Goal: Task Accomplishment & Management: Complete application form

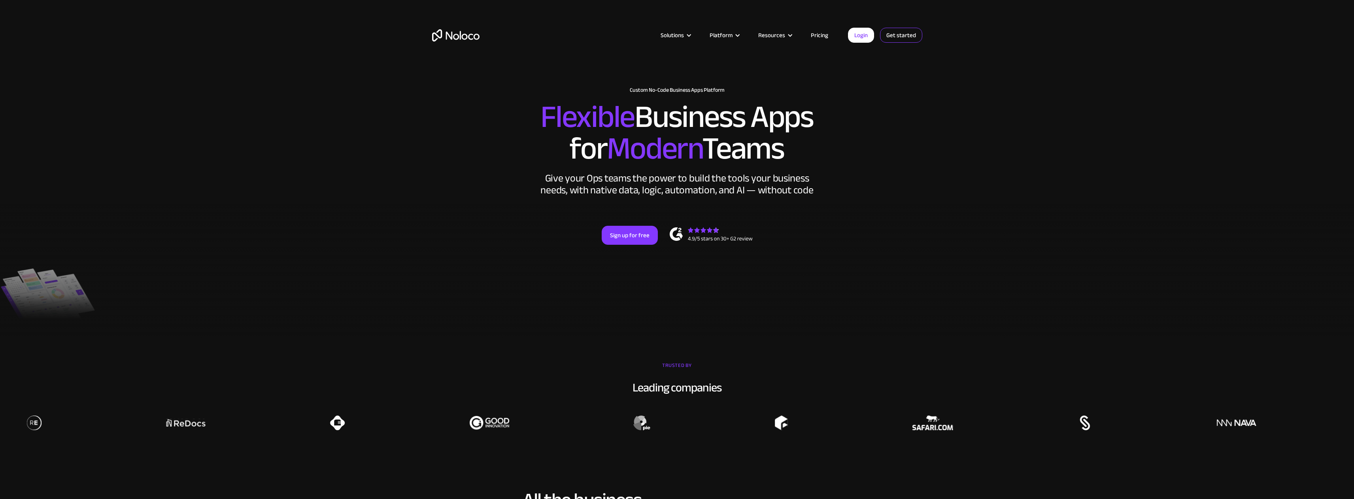
click at [887, 35] on link "Get started" at bounding box center [901, 35] width 42 height 15
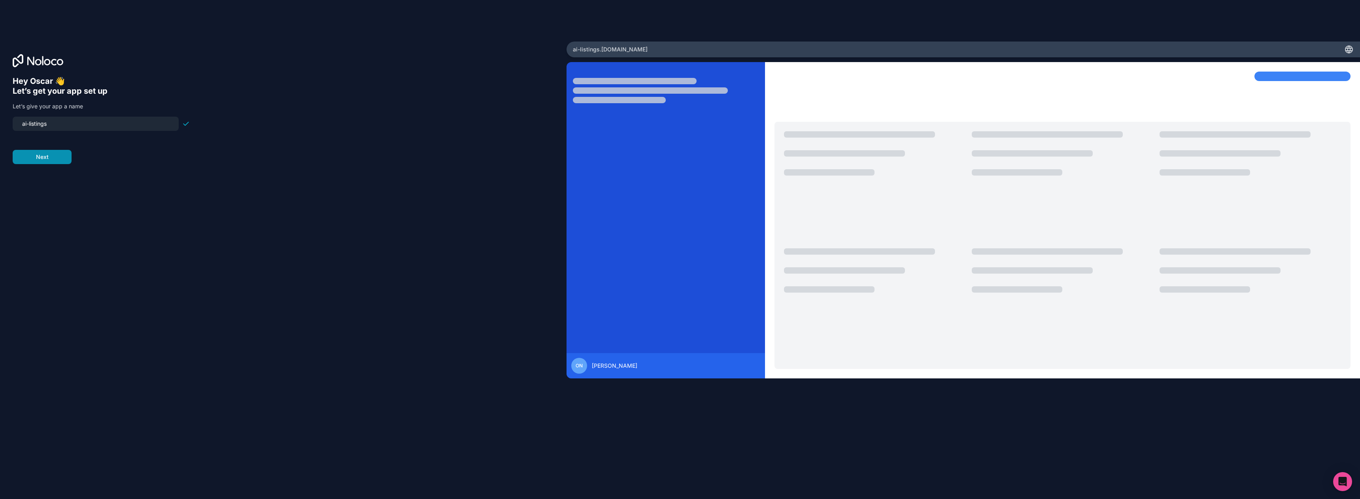
click at [53, 162] on button "Next" at bounding box center [42, 157] width 59 height 14
click at [52, 115] on span "__________" at bounding box center [63, 118] width 32 height 9
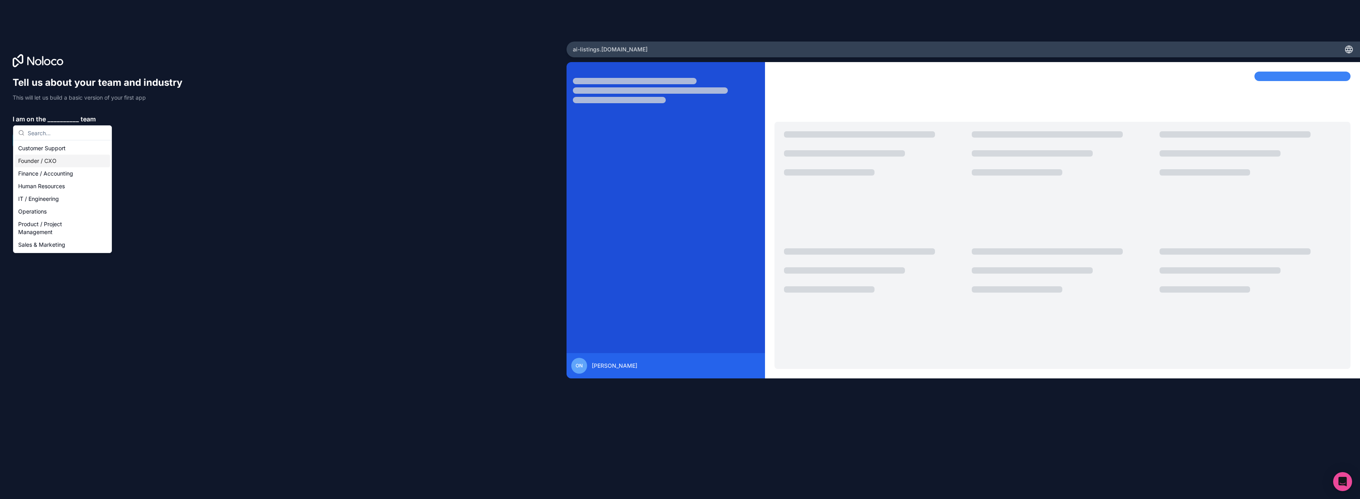
click at [60, 160] on div "Founder / CXO" at bounding box center [62, 161] width 95 height 13
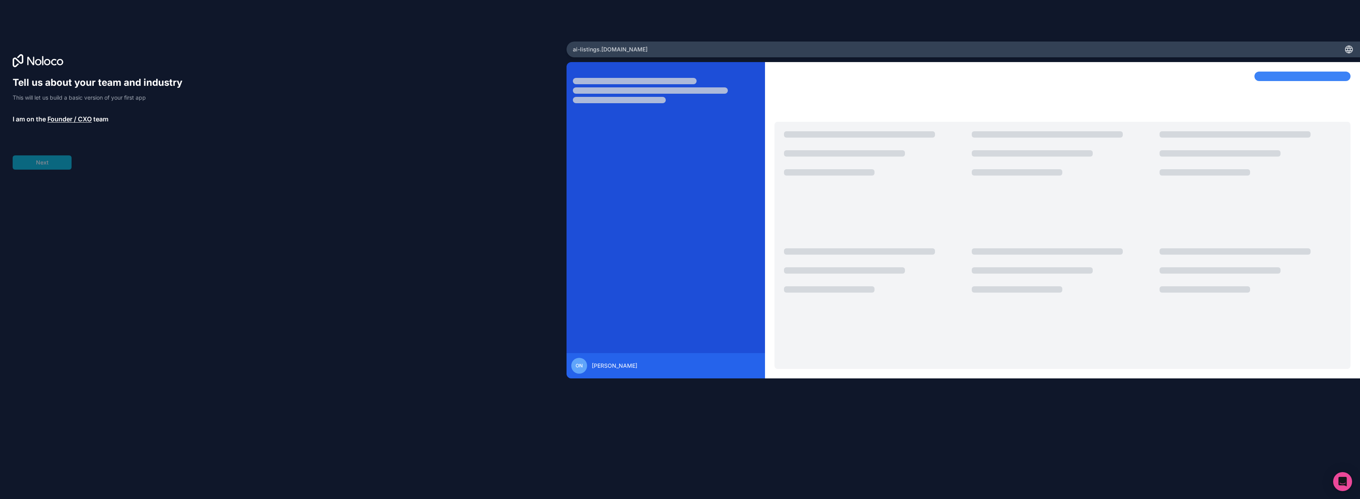
click at [52, 163] on div "Tell us about your team and industry This will let us build a basic version of …" at bounding box center [101, 122] width 177 height 93
click at [64, 149] on div "Tell us about your team and industry This will let us build a basic version of …" at bounding box center [101, 122] width 177 height 93
click at [63, 141] on span "__________" at bounding box center [66, 140] width 32 height 9
type input "rea"
click at [54, 170] on div "Real Estate" at bounding box center [65, 170] width 95 height 13
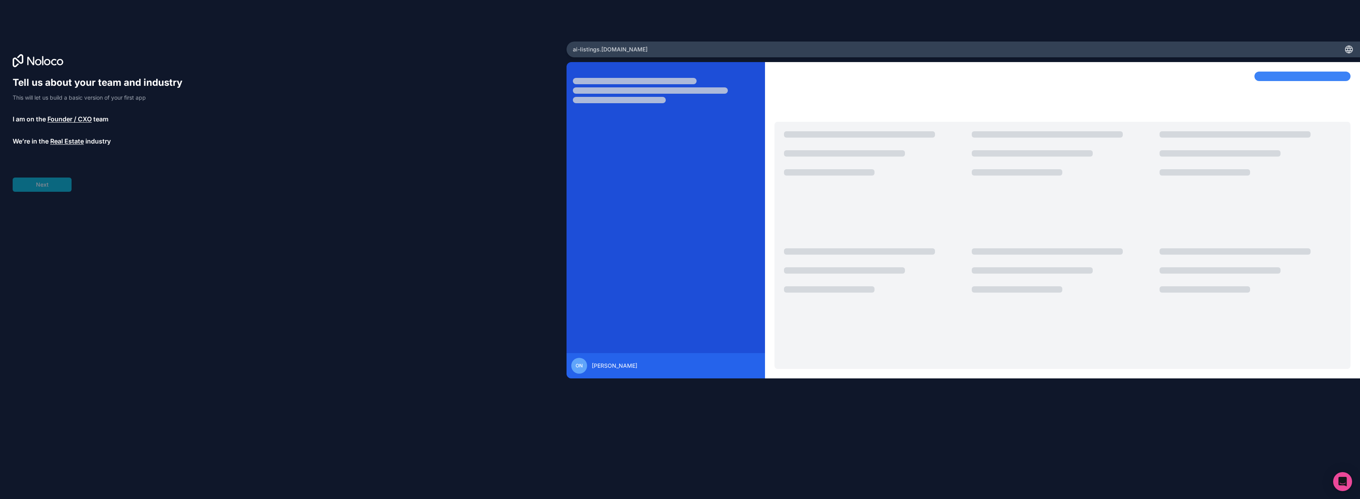
click at [55, 161] on span "__________" at bounding box center [59, 163] width 32 height 9
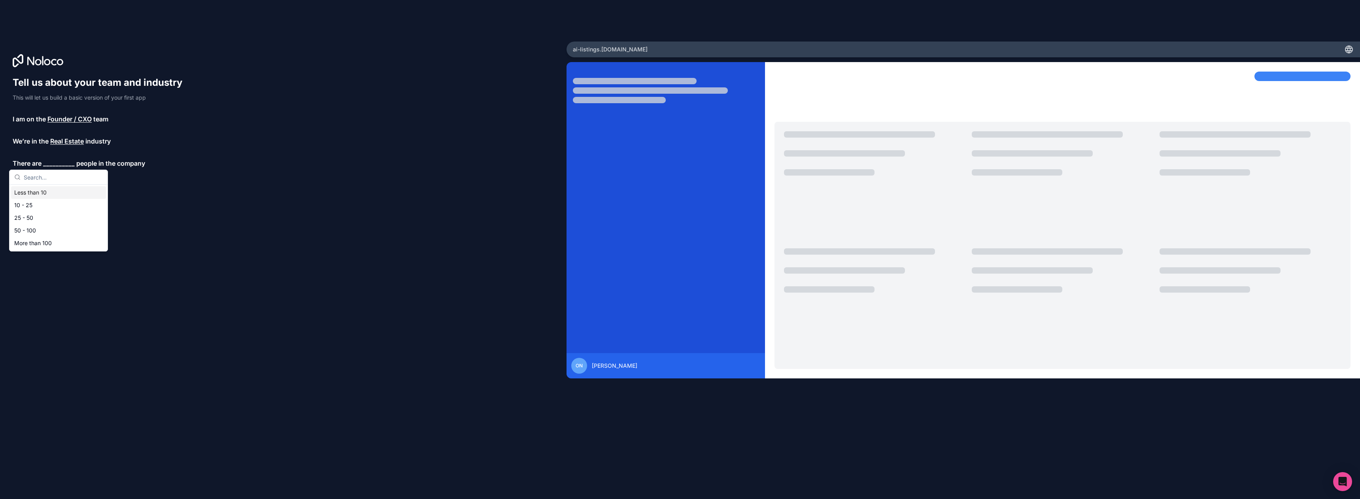
click at [47, 189] on div "Less than 10" at bounding box center [58, 192] width 95 height 13
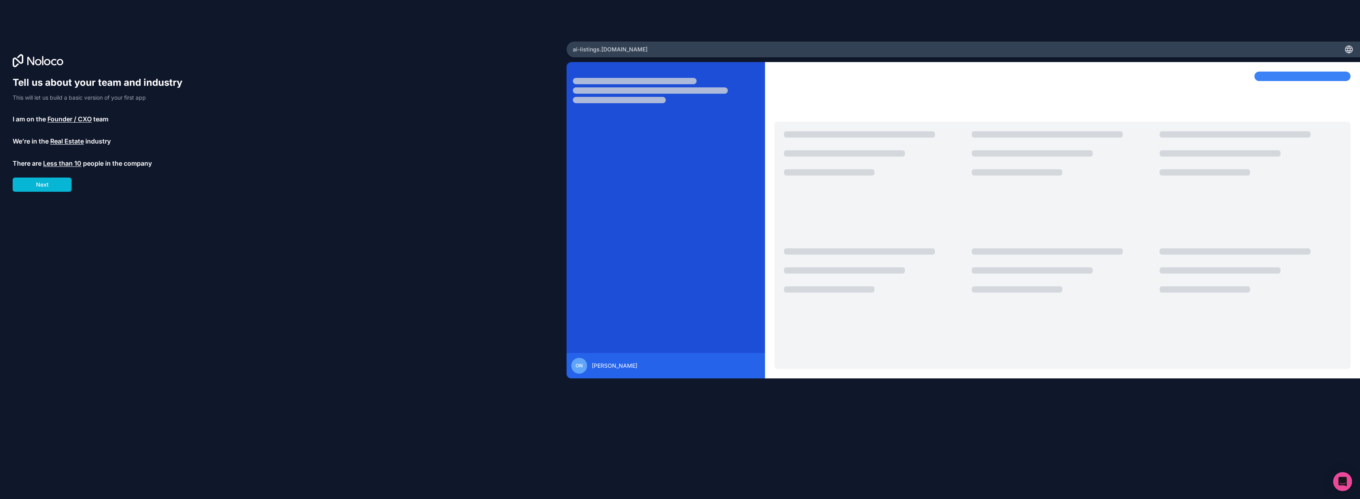
click at [41, 193] on div "Tell us about your team and industry This will let us build a basic version of …" at bounding box center [283, 260] width 541 height 369
click at [56, 189] on button "Next" at bounding box center [42, 185] width 59 height 14
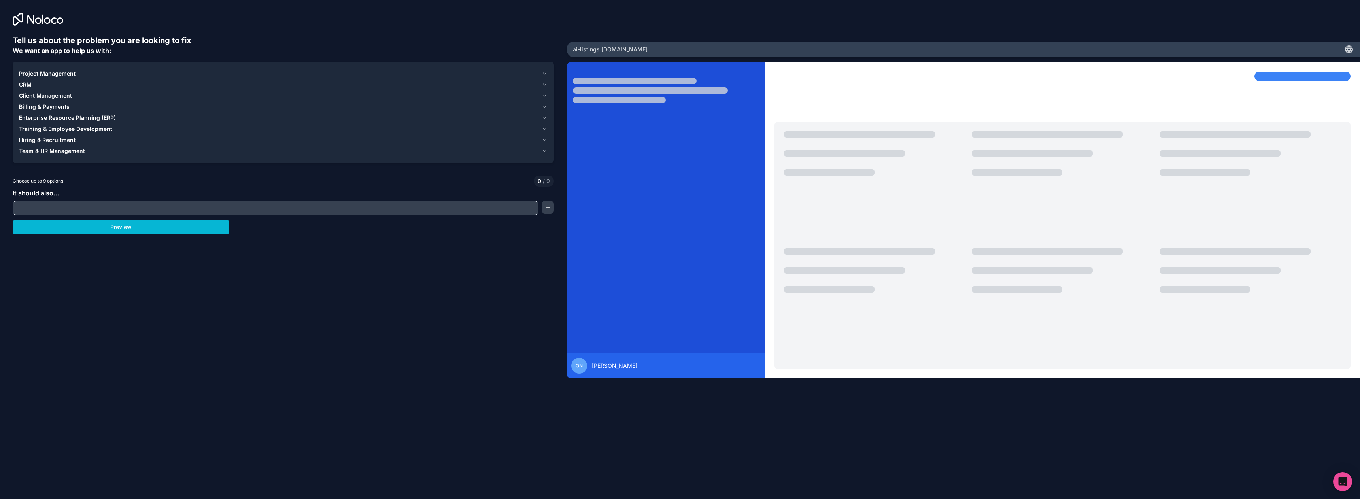
click at [64, 205] on input "text" at bounding box center [276, 207] width 522 height 11
drag, startPoint x: 77, startPoint y: 95, endPoint x: 36, endPoint y: 104, distance: 42.5
click at [34, 104] on div "Project Management CRM Client Management Billing & Payments Enterprise Resource…" at bounding box center [283, 112] width 529 height 89
drag, startPoint x: 76, startPoint y: 206, endPoint x: 80, endPoint y: 205, distance: 4.1
click at [76, 206] on input "text" at bounding box center [276, 207] width 522 height 11
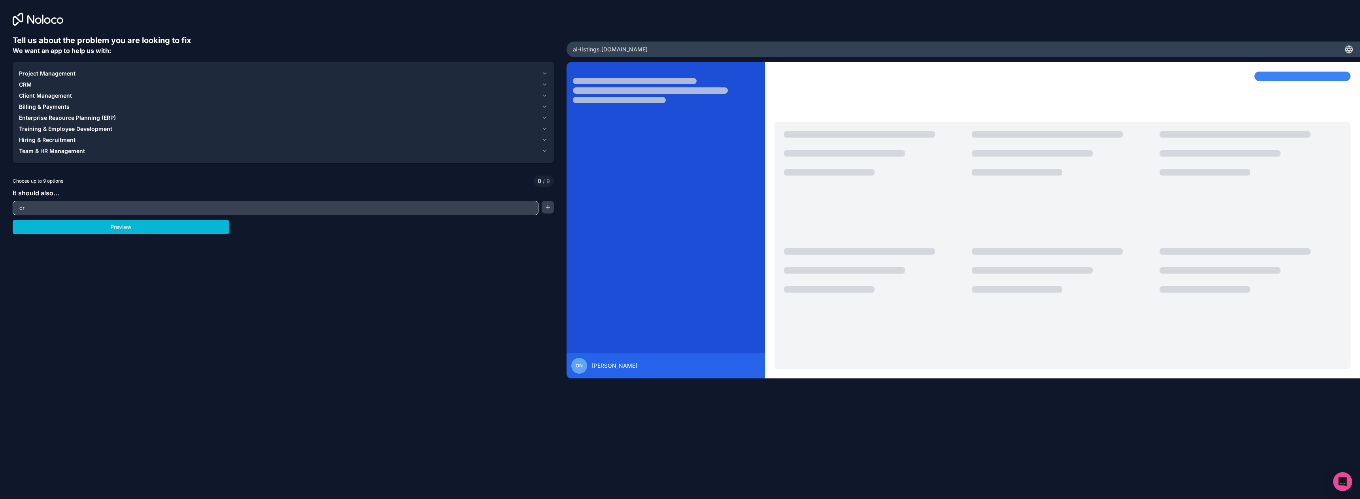
type input "c"
type input "CRM"
click at [550, 211] on button "button" at bounding box center [548, 207] width 12 height 13
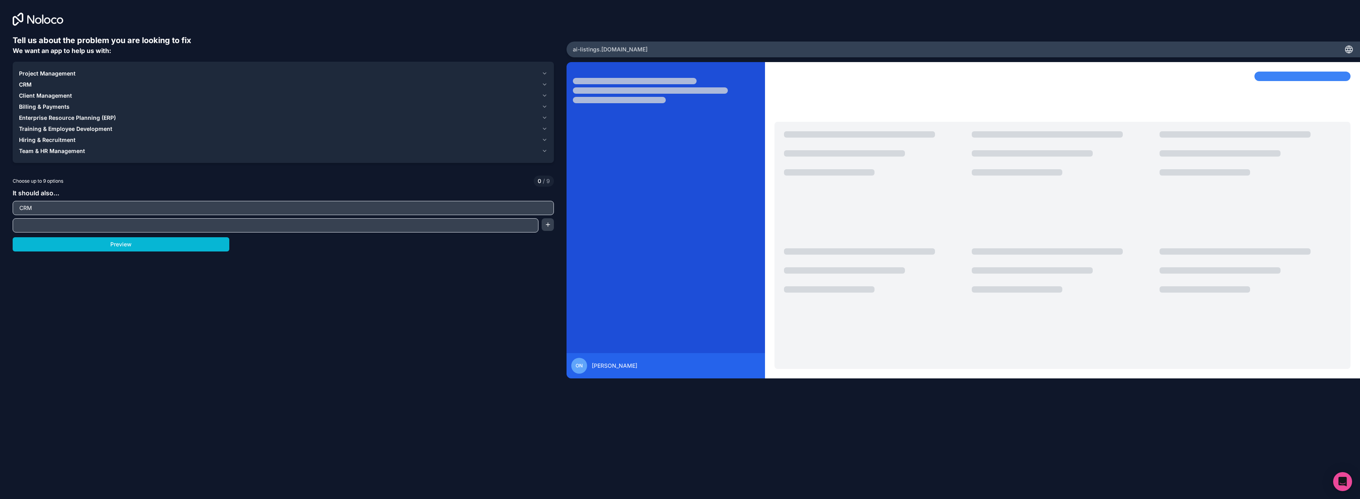
click at [129, 253] on div "Tell us about the problem you are looking to fix We want an app to help us with…" at bounding box center [283, 219] width 541 height 369
click at [121, 246] on button "Preview" at bounding box center [121, 244] width 217 height 14
click at [47, 129] on span "Training & Employee Development" at bounding box center [65, 129] width 93 height 8
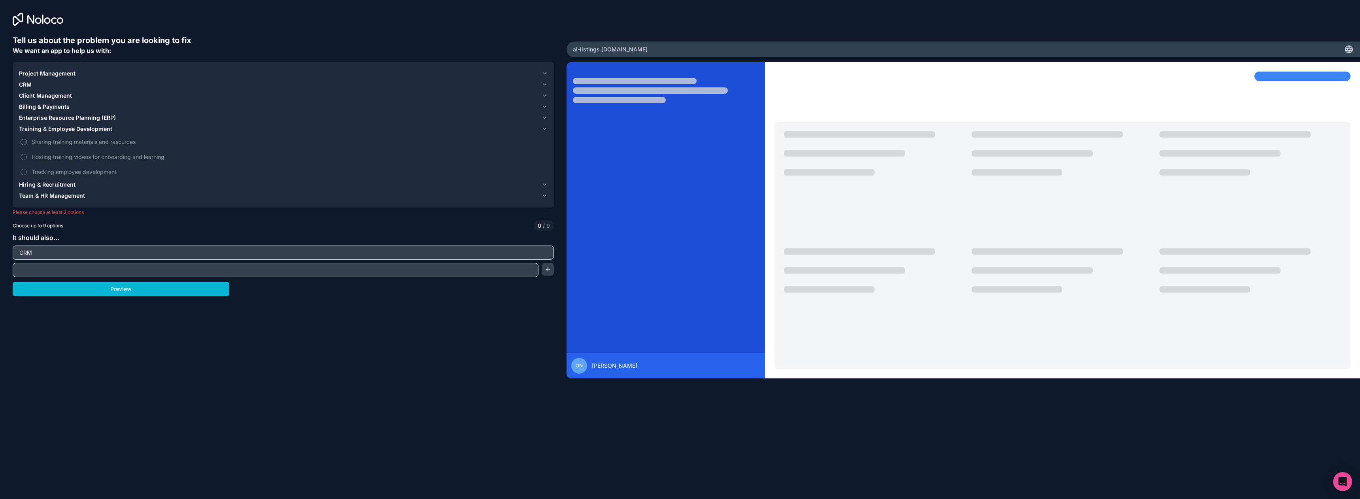
click at [47, 142] on span "Sharing training materials and resources" at bounding box center [289, 142] width 514 height 8
click at [27, 142] on button "Sharing training materials and resources" at bounding box center [24, 142] width 6 height 6
click at [48, 142] on span "Sharing training materials and resources" at bounding box center [289, 142] width 514 height 8
click at [27, 142] on button "Sharing training materials and resources" at bounding box center [24, 142] width 6 height 6
click at [135, 269] on input "text" at bounding box center [276, 270] width 522 height 11
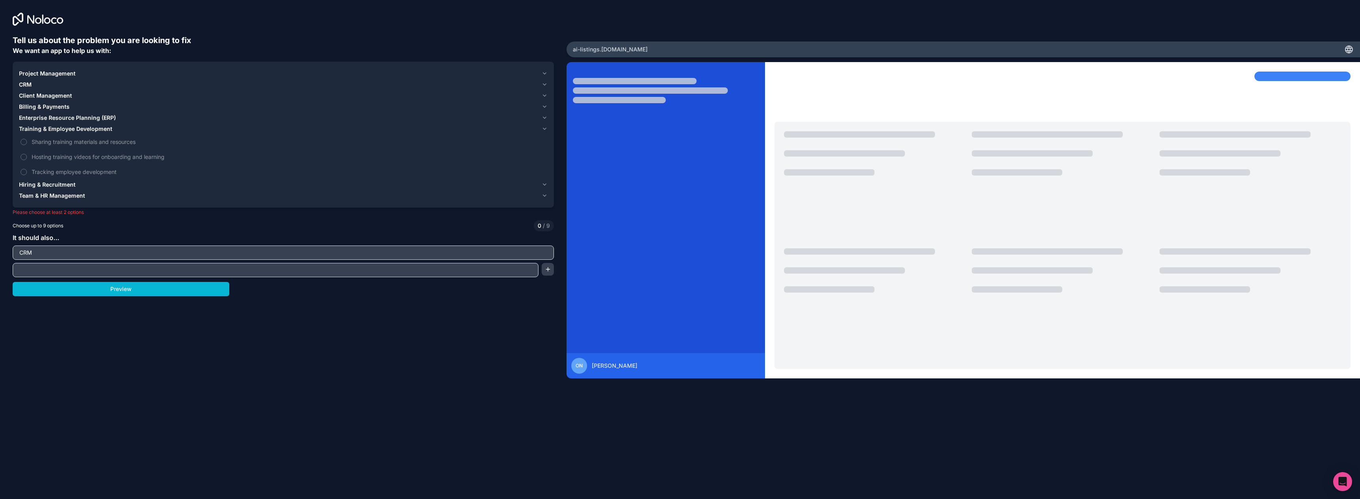
click at [72, 197] on span "Team & HR Management" at bounding box center [52, 196] width 66 height 8
click at [70, 139] on span "Hiring & Recruitment" at bounding box center [47, 140] width 57 height 8
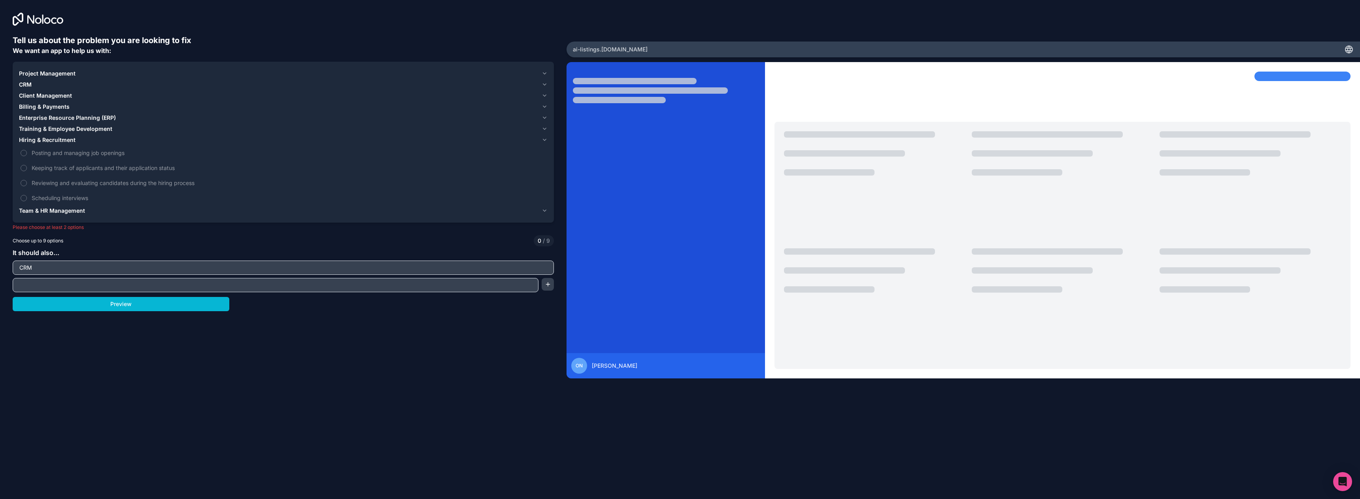
click at [43, 131] on span "Training & Employee Development" at bounding box center [65, 129] width 93 height 8
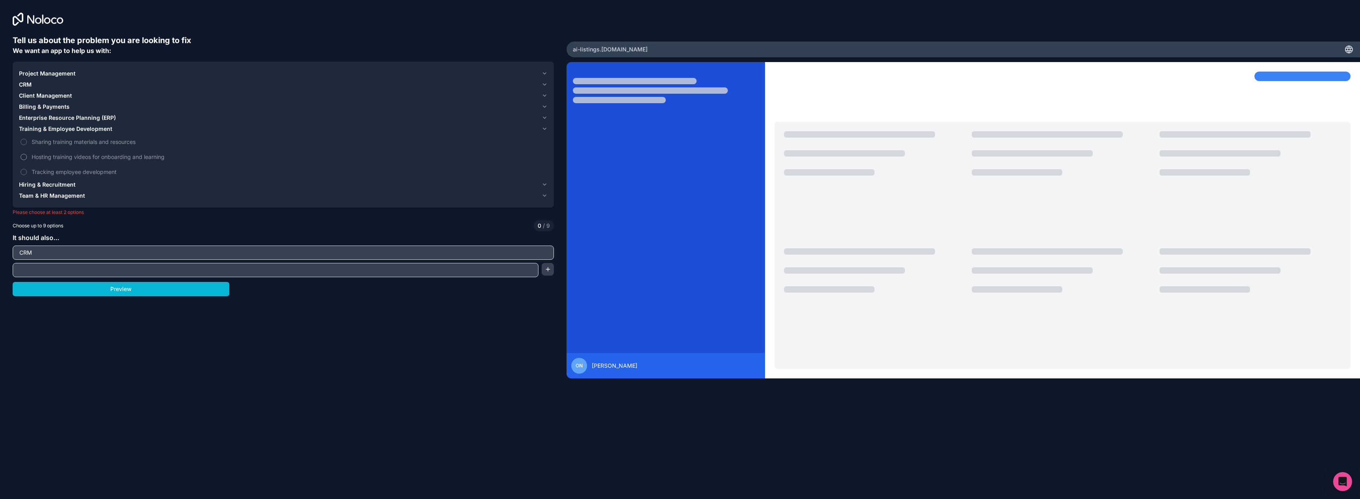
click at [75, 157] on span "Hosting training videos for onboarding and learning" at bounding box center [289, 157] width 514 height 8
click at [27, 157] on button "Hosting training videos for onboarding and learning" at bounding box center [24, 157] width 6 height 6
drag, startPoint x: 77, startPoint y: 270, endPoint x: 79, endPoint y: 266, distance: 4.8
click at [76, 270] on input "text" at bounding box center [276, 270] width 522 height 11
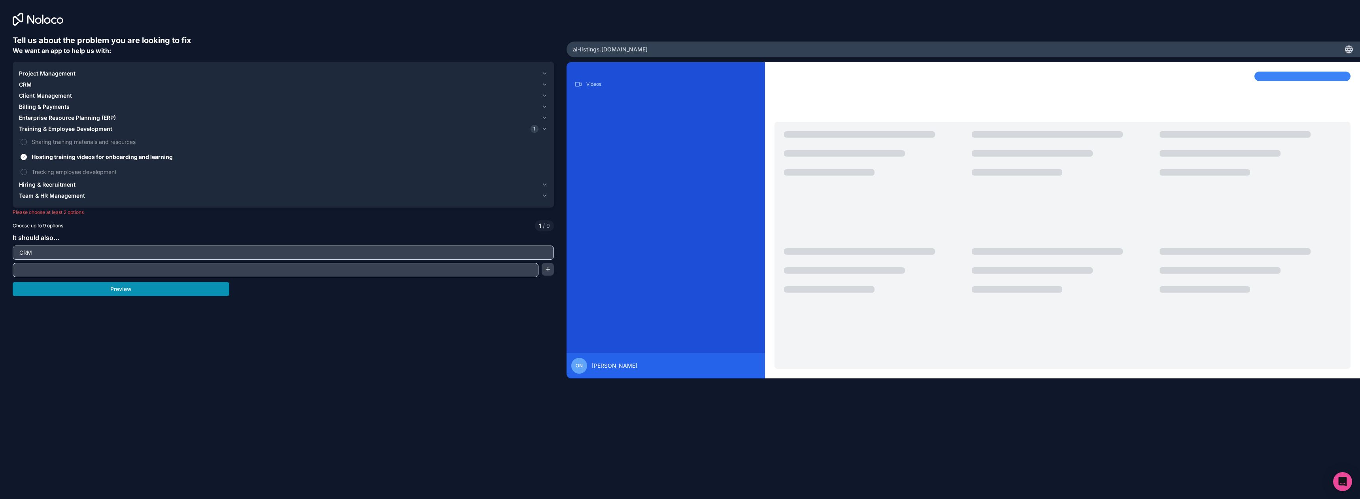
click at [187, 289] on button "Preview" at bounding box center [121, 289] width 217 height 14
click at [117, 183] on div "Hiring & Recruitment" at bounding box center [279, 185] width 520 height 8
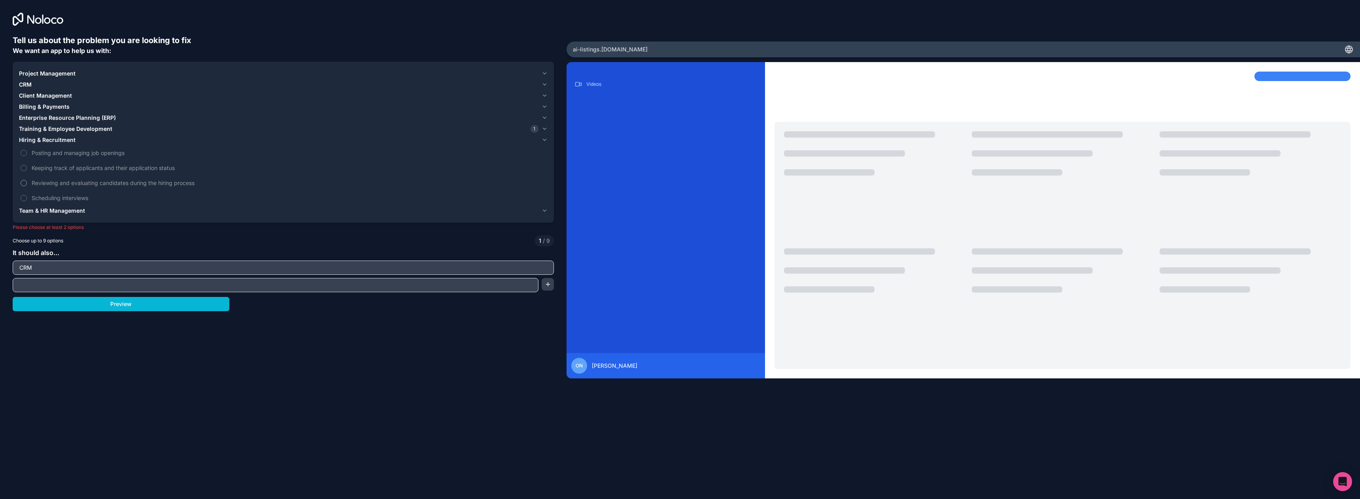
drag, startPoint x: 94, startPoint y: 168, endPoint x: 95, endPoint y: 177, distance: 8.8
click at [95, 169] on span "Keeping track of applicants and their application status" at bounding box center [289, 168] width 514 height 8
click at [27, 169] on button "Keeping track of applicants and their application status" at bounding box center [24, 168] width 6 height 6
click at [164, 314] on div "Tell us about the problem you are looking to fix We want an app to help us with…" at bounding box center [283, 219] width 541 height 369
click at [89, 104] on div "Billing & Payments" at bounding box center [279, 107] width 520 height 8
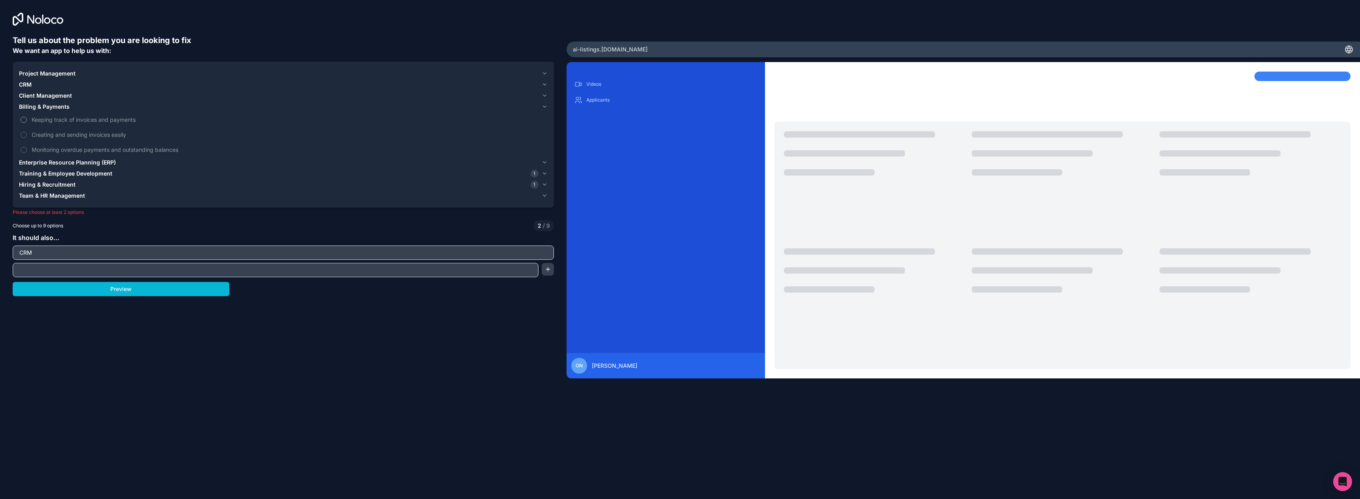
click at [82, 123] on span "Keeping track of invoices and payments" at bounding box center [289, 119] width 514 height 8
click at [27, 123] on button "Keeping track of invoices and payments" at bounding box center [24, 120] width 6 height 6
click at [58, 250] on input "CRM" at bounding box center [283, 252] width 537 height 11
click at [58, 249] on input "CRM" at bounding box center [283, 252] width 537 height 11
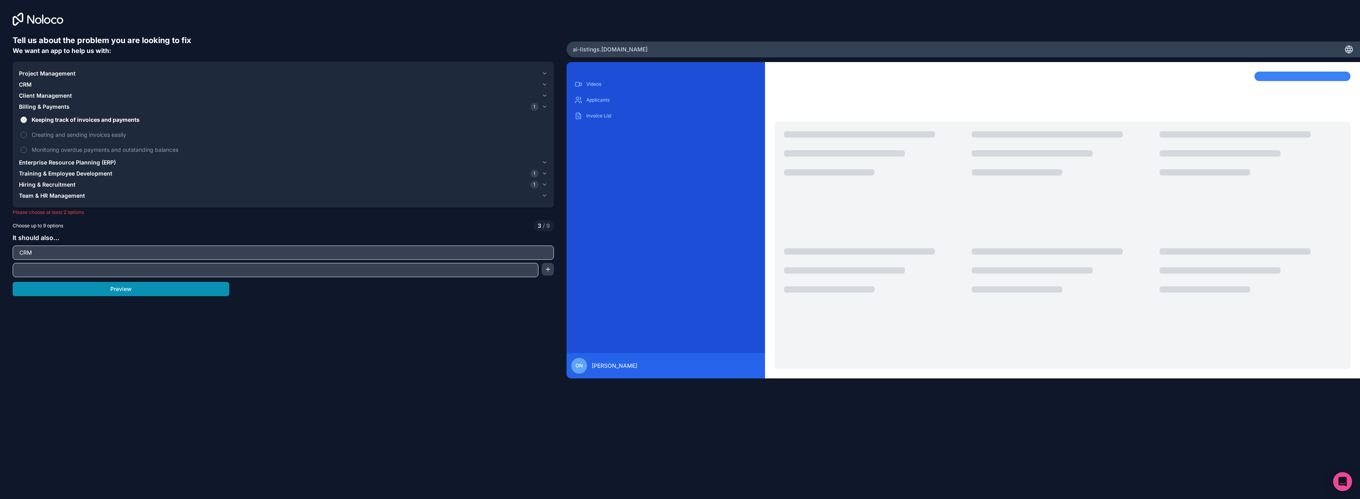
drag, startPoint x: 91, startPoint y: 281, endPoint x: 99, endPoint y: 291, distance: 12.4
click at [91, 282] on div "Tell us about the problem you are looking to fix We want an app to help us with…" at bounding box center [283, 219] width 541 height 369
click at [104, 291] on button "Preview" at bounding box center [121, 289] width 217 height 14
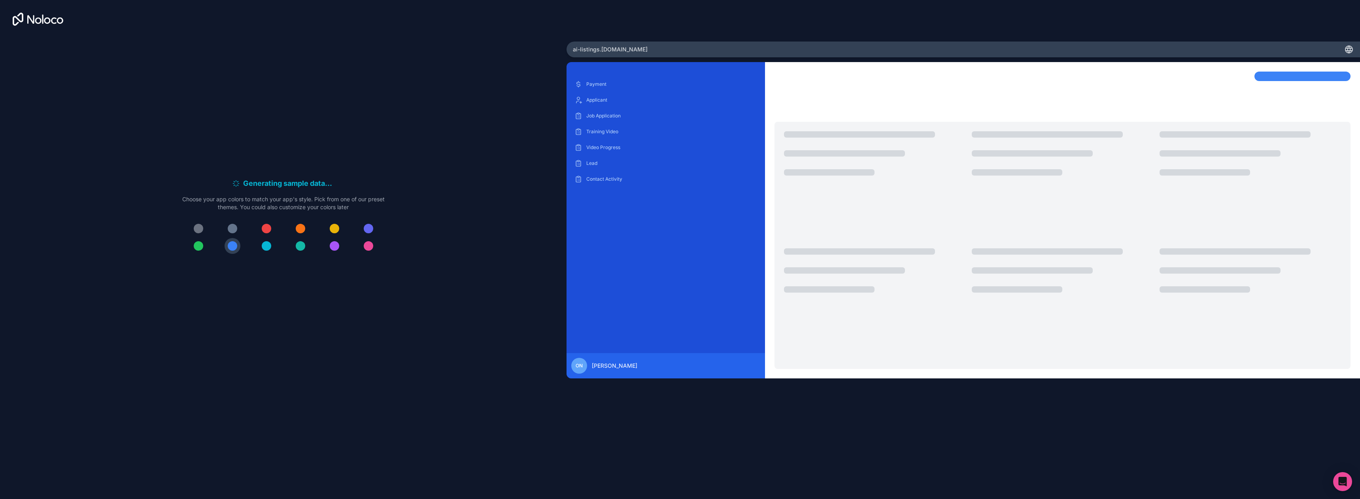
click at [234, 227] on div at bounding box center [232, 228] width 9 height 9
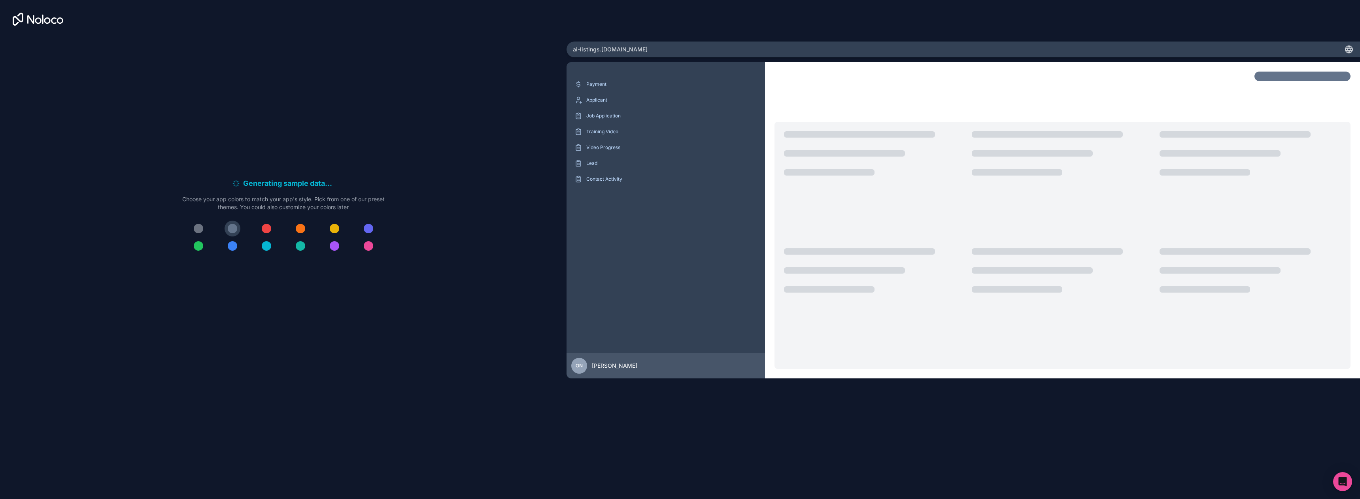
click at [237, 250] on button at bounding box center [233, 246] width 16 height 16
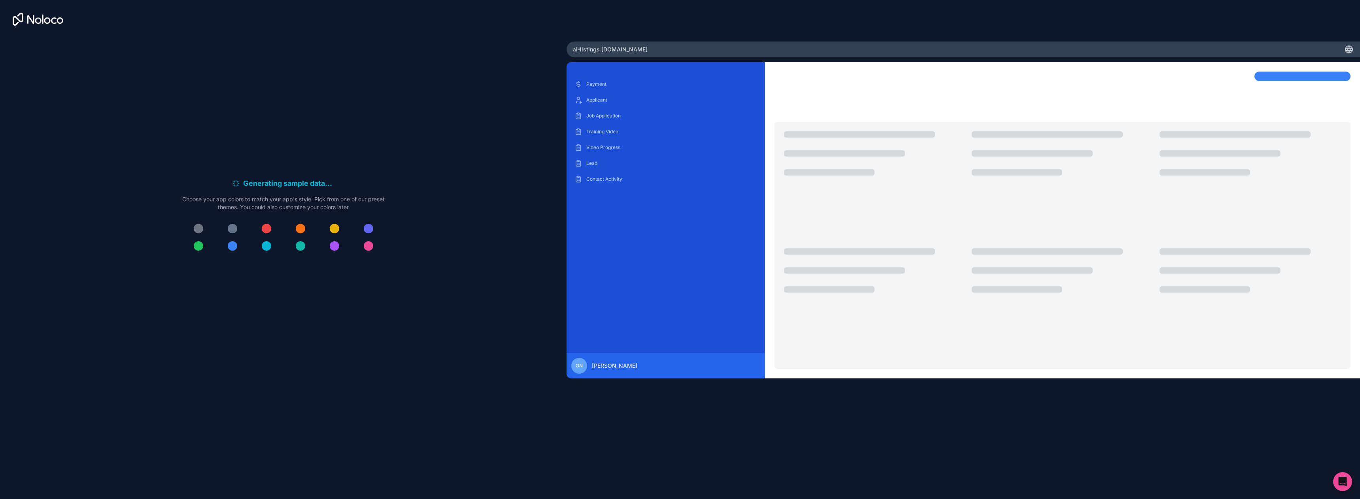
drag, startPoint x: 234, startPoint y: 245, endPoint x: 234, endPoint y: 249, distance: 4.0
click at [234, 245] on div at bounding box center [232, 245] width 9 height 9
click at [781, 47] on div "ai-listings .[DOMAIN_NAME]" at bounding box center [964, 50] width 794 height 16
drag, startPoint x: 589, startPoint y: 50, endPoint x: 698, endPoint y: 55, distance: 109.3
click at [700, 47] on div "ai-listings .[DOMAIN_NAME]" at bounding box center [964, 50] width 794 height 16
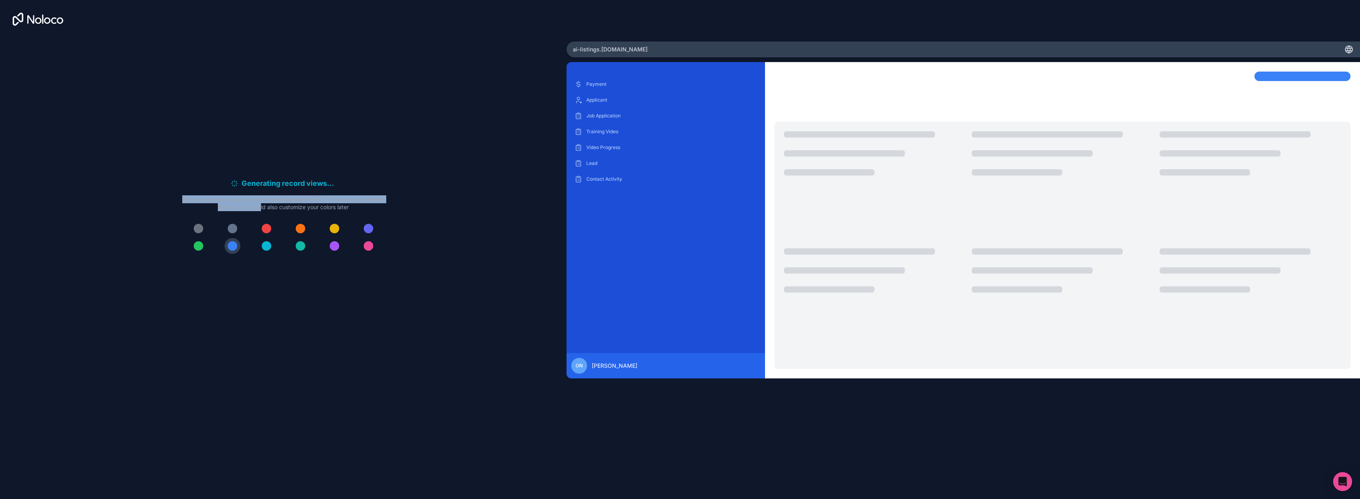
drag, startPoint x: 190, startPoint y: 197, endPoint x: 268, endPoint y: 206, distance: 78.4
click at [268, 206] on p "Choose your app colors to match your app's style. Pick from one of our preset t…" at bounding box center [283, 203] width 202 height 16
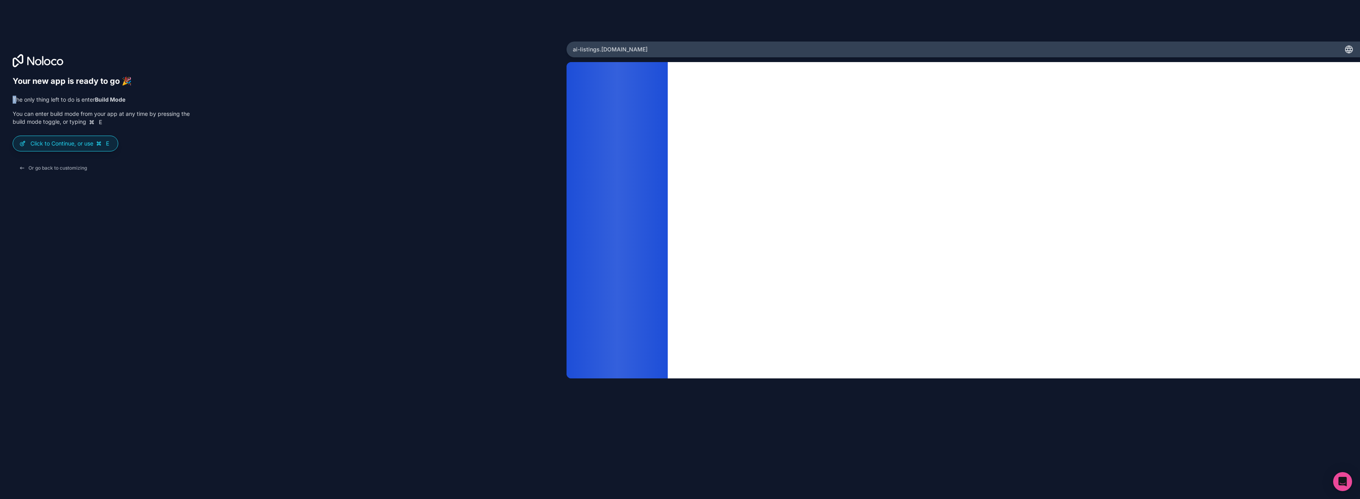
drag, startPoint x: 73, startPoint y: 95, endPoint x: 189, endPoint y: 94, distance: 116.3
click at [189, 94] on div "Your new app is ready to go 🎉 The only thing left to do is enter Build Mode You…" at bounding box center [101, 125] width 177 height 99
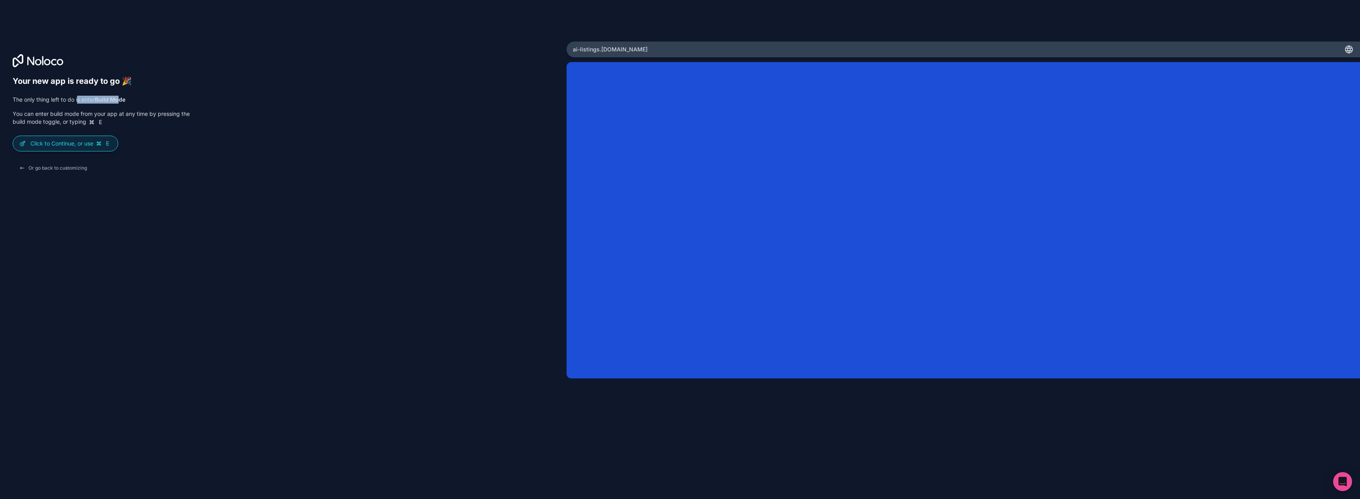
click at [119, 96] on p "The only thing left to do is enter Build Mode" at bounding box center [101, 100] width 177 height 8
drag, startPoint x: 10, startPoint y: 116, endPoint x: 183, endPoint y: 115, distance: 172.4
click at [183, 115] on div "Your new app is ready to go 🎉 The only thing left to do is enter Build Mode You…" at bounding box center [283, 250] width 567 height 416
drag, startPoint x: 17, startPoint y: 121, endPoint x: 112, endPoint y: 122, distance: 94.5
click at [112, 122] on div "Your new app is ready to go 🎉 The only thing left to do is enter Build Mode You…" at bounding box center [283, 250] width 567 height 416
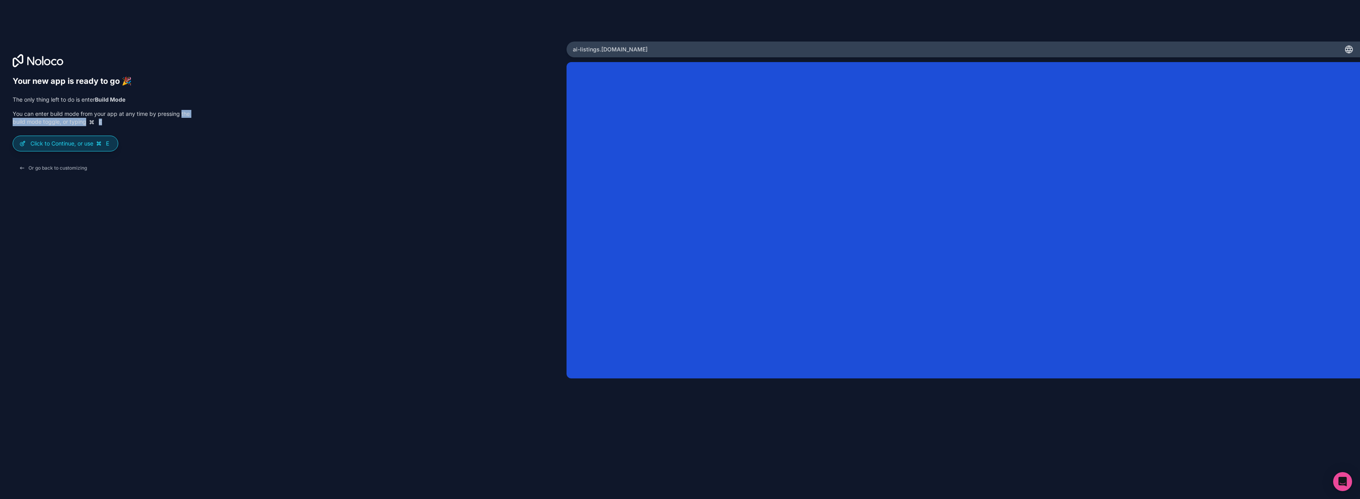
click at [64, 142] on p "Click to Continue, or use E" at bounding box center [70, 144] width 81 height 8
